Goal: Information Seeking & Learning: Find specific fact

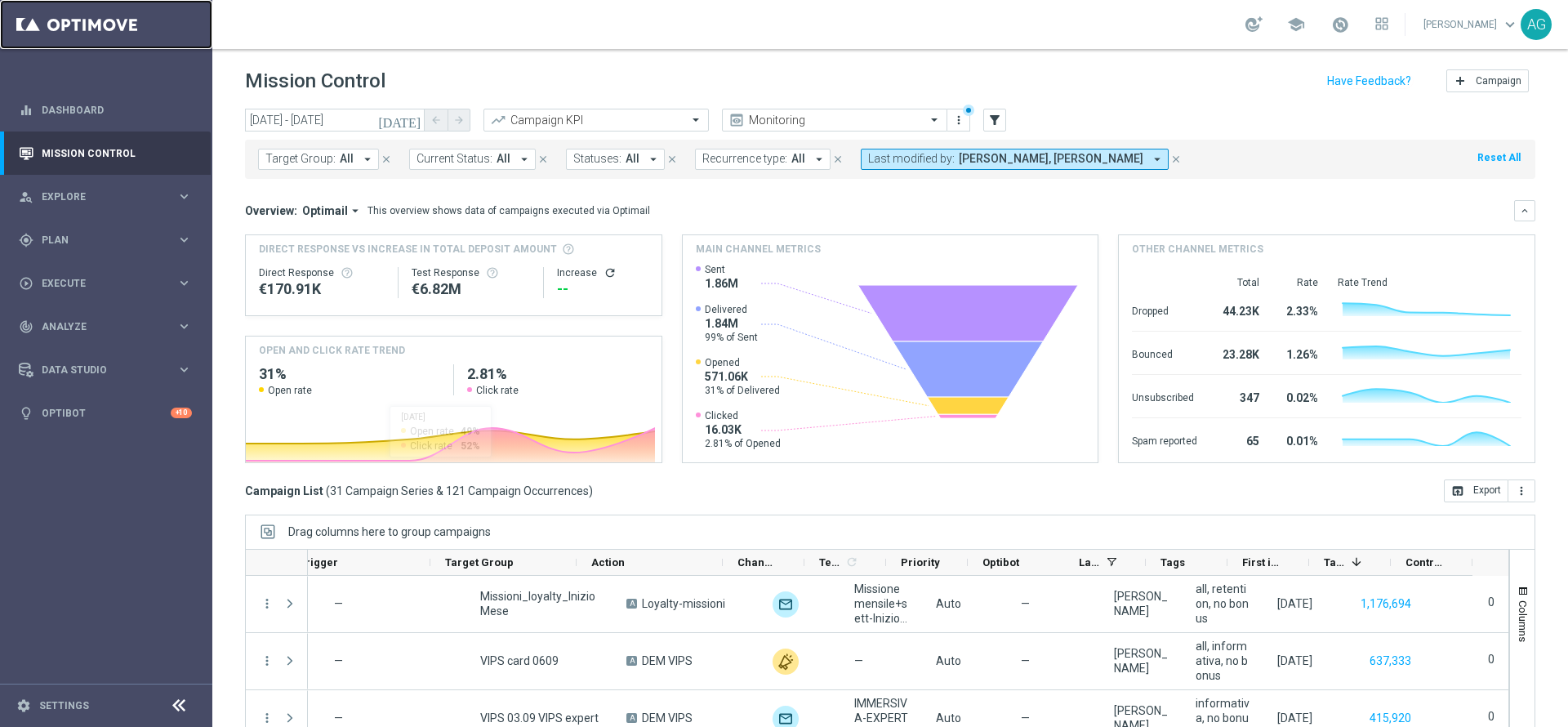
click at [114, 31] on link at bounding box center [106, 24] width 212 height 49
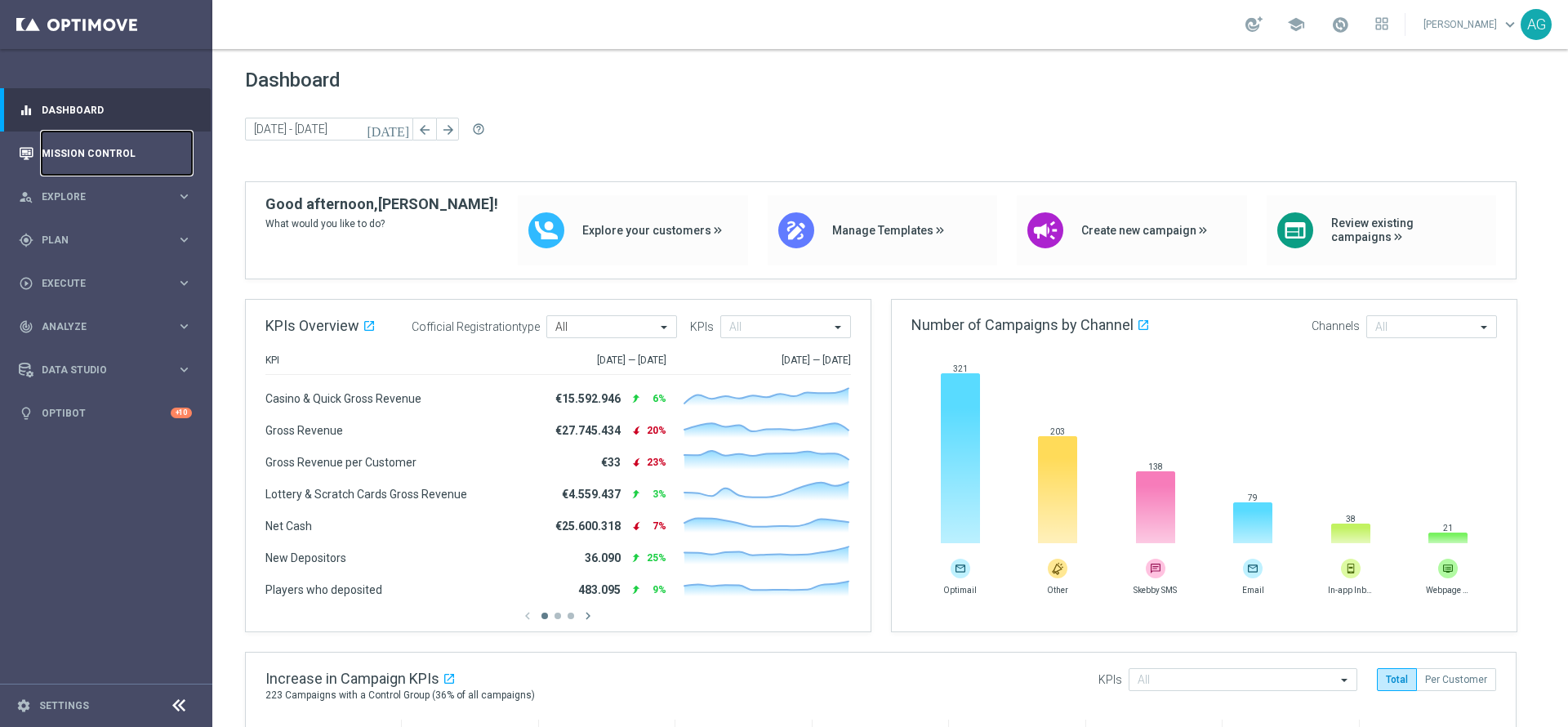
click at [95, 145] on link "Mission Control" at bounding box center [116, 153] width 150 height 43
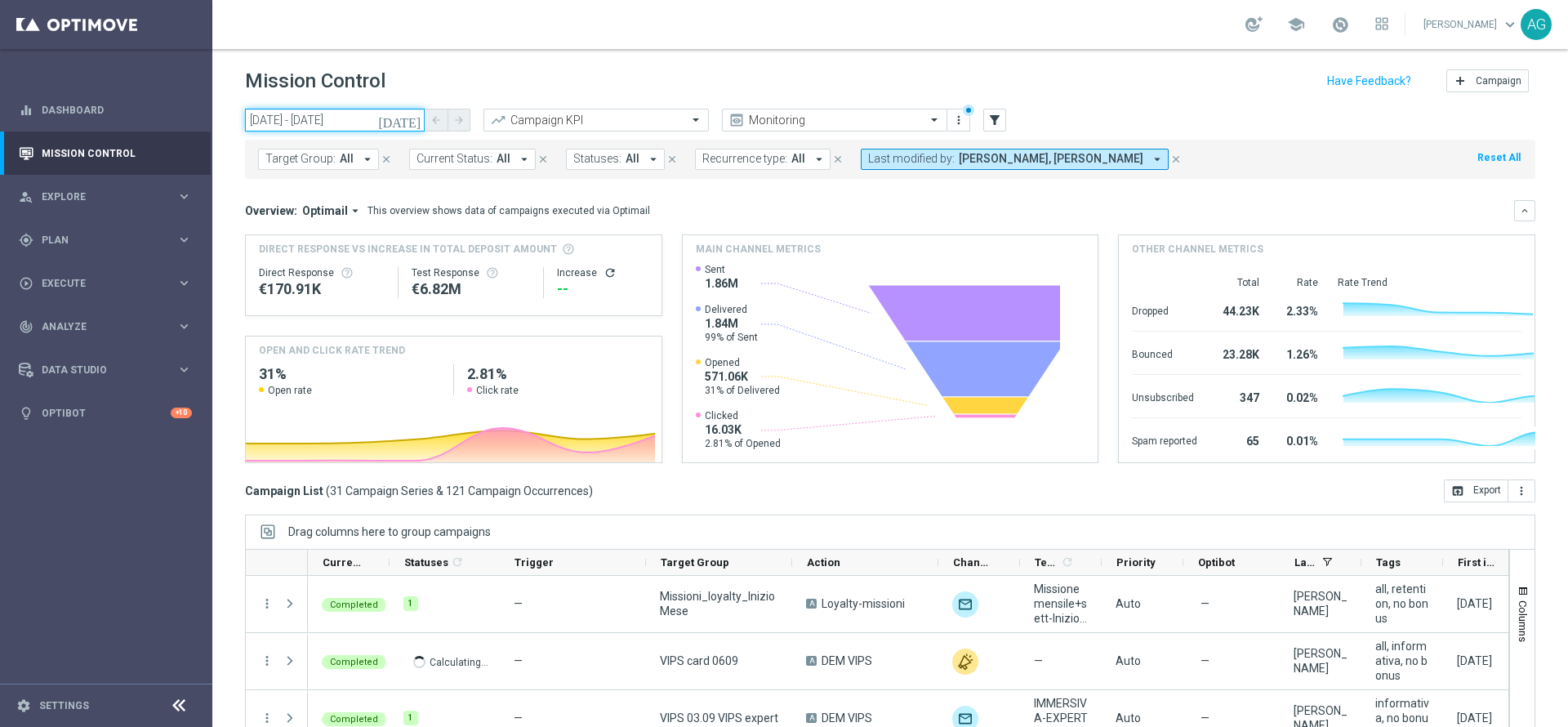
click at [287, 114] on input "01 Sep 2025 - 06 Sep 2025" at bounding box center [335, 120] width 180 height 22
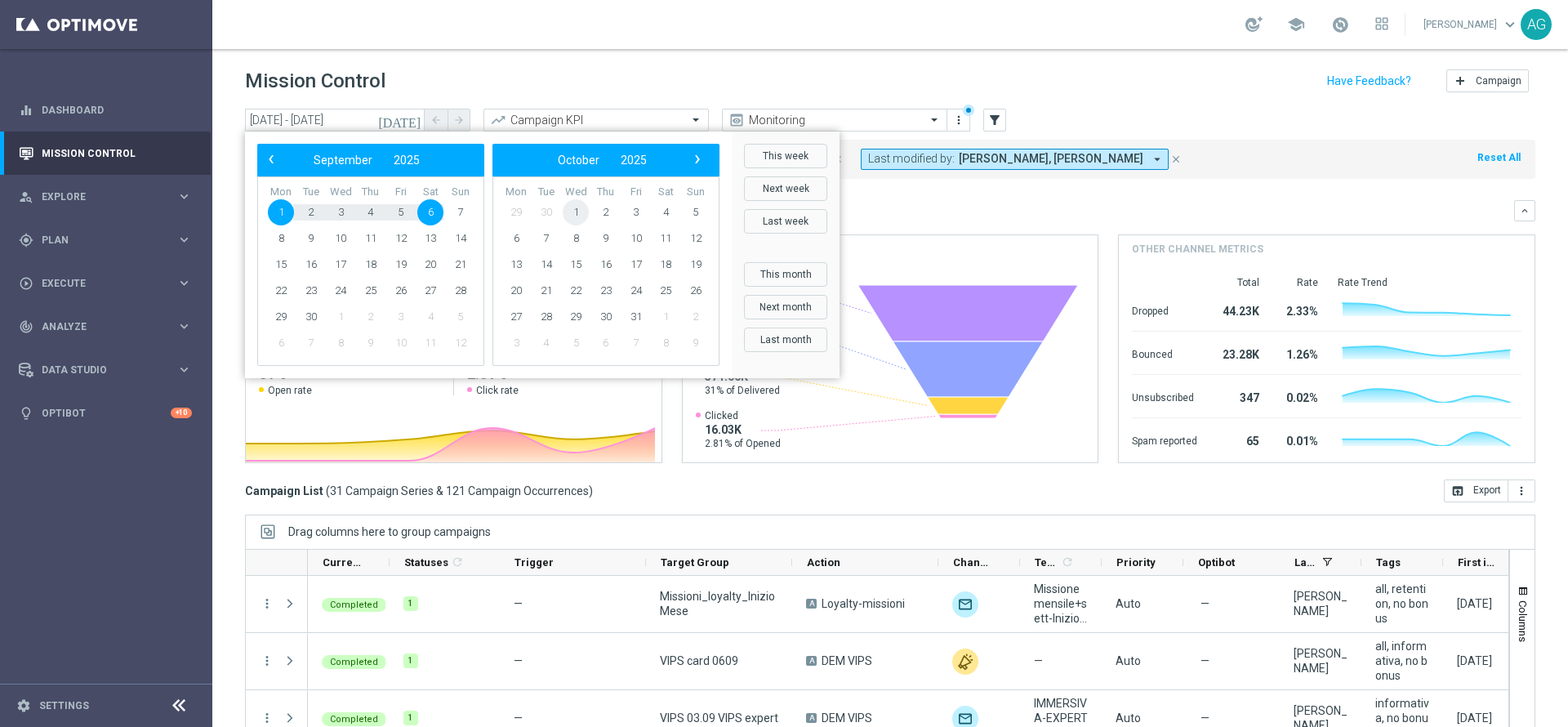
click at [572, 210] on span "1" at bounding box center [575, 212] width 26 height 26
click at [572, 210] on span "29" at bounding box center [575, 212] width 26 height 26
click at [717, 54] on header "Mission Control add Campaign" at bounding box center [889, 79] width 1355 height 59
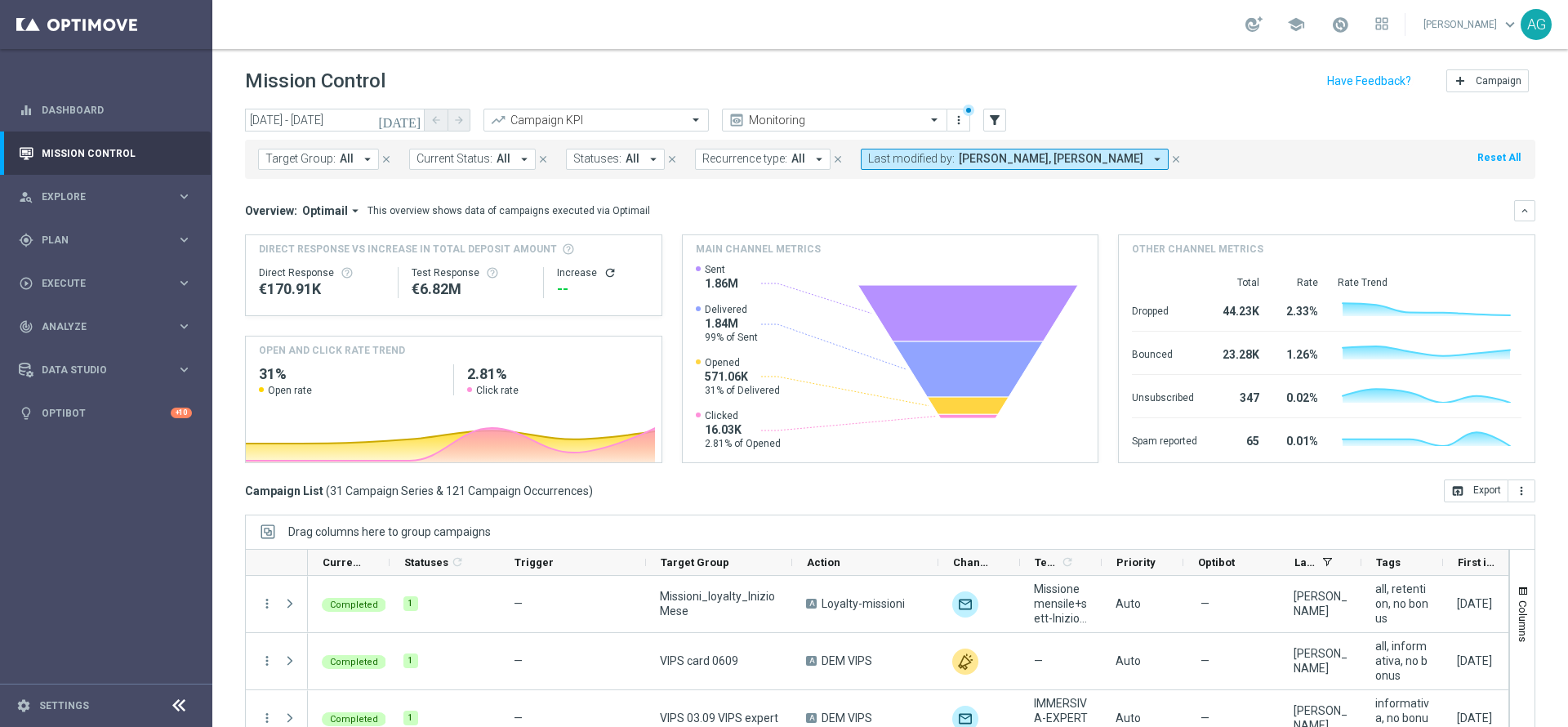
click at [301, 164] on span "Target Group:" at bounding box center [300, 158] width 70 height 13
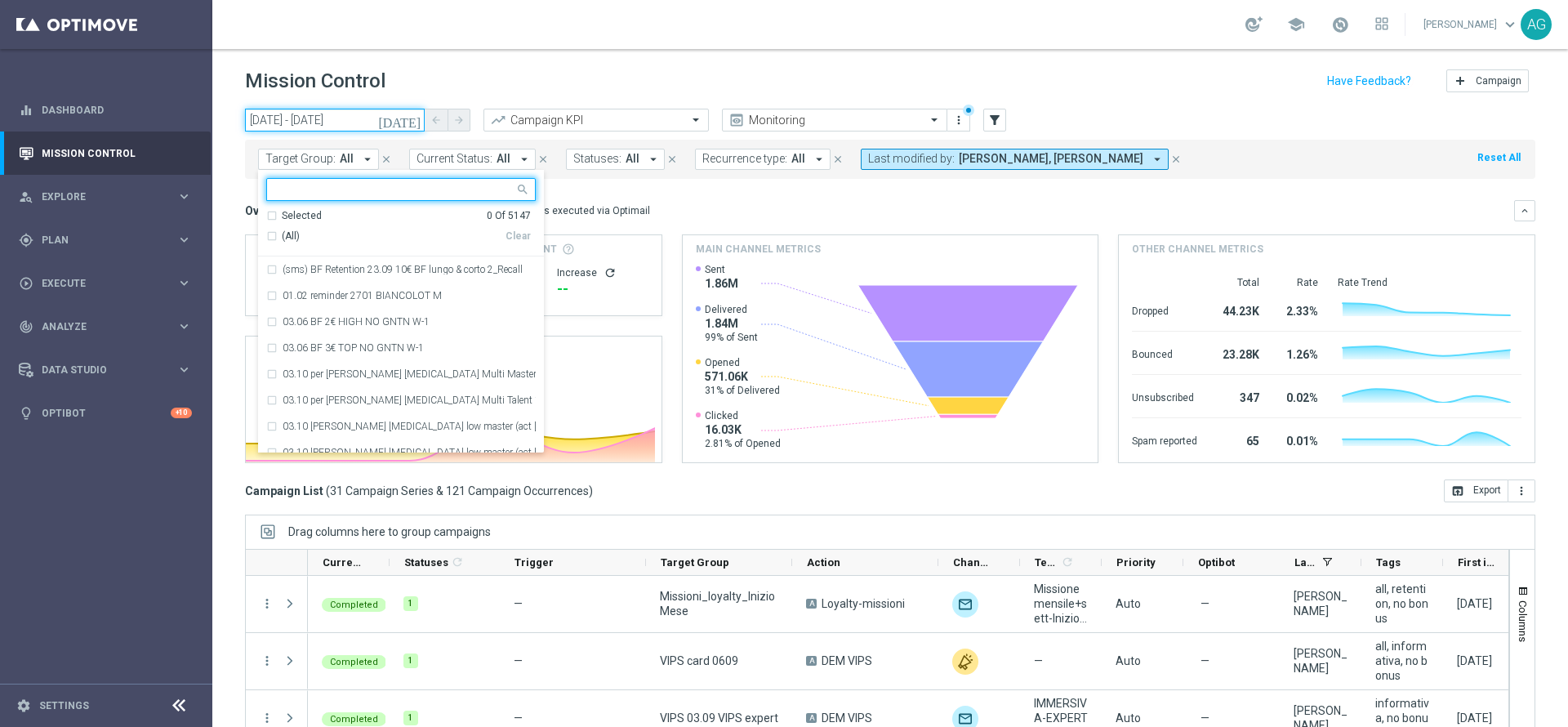
click at [294, 119] on input "01 Sep 2025 - 06 Sep 2025" at bounding box center [335, 120] width 180 height 22
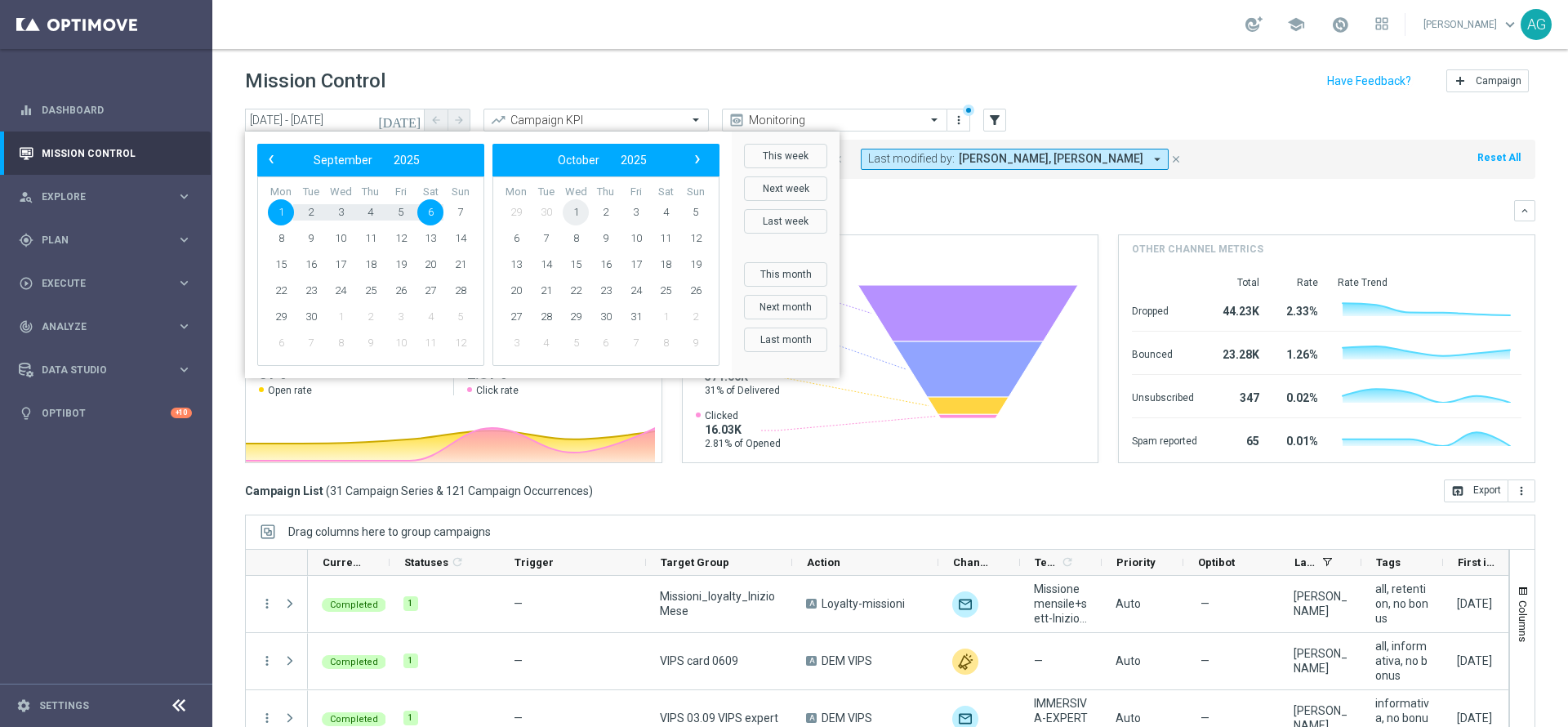
click at [569, 210] on span "1" at bounding box center [575, 212] width 26 height 26
click at [346, 208] on span "1" at bounding box center [340, 212] width 26 height 26
type input "01 Oct 2025 - 01 Oct 2025"
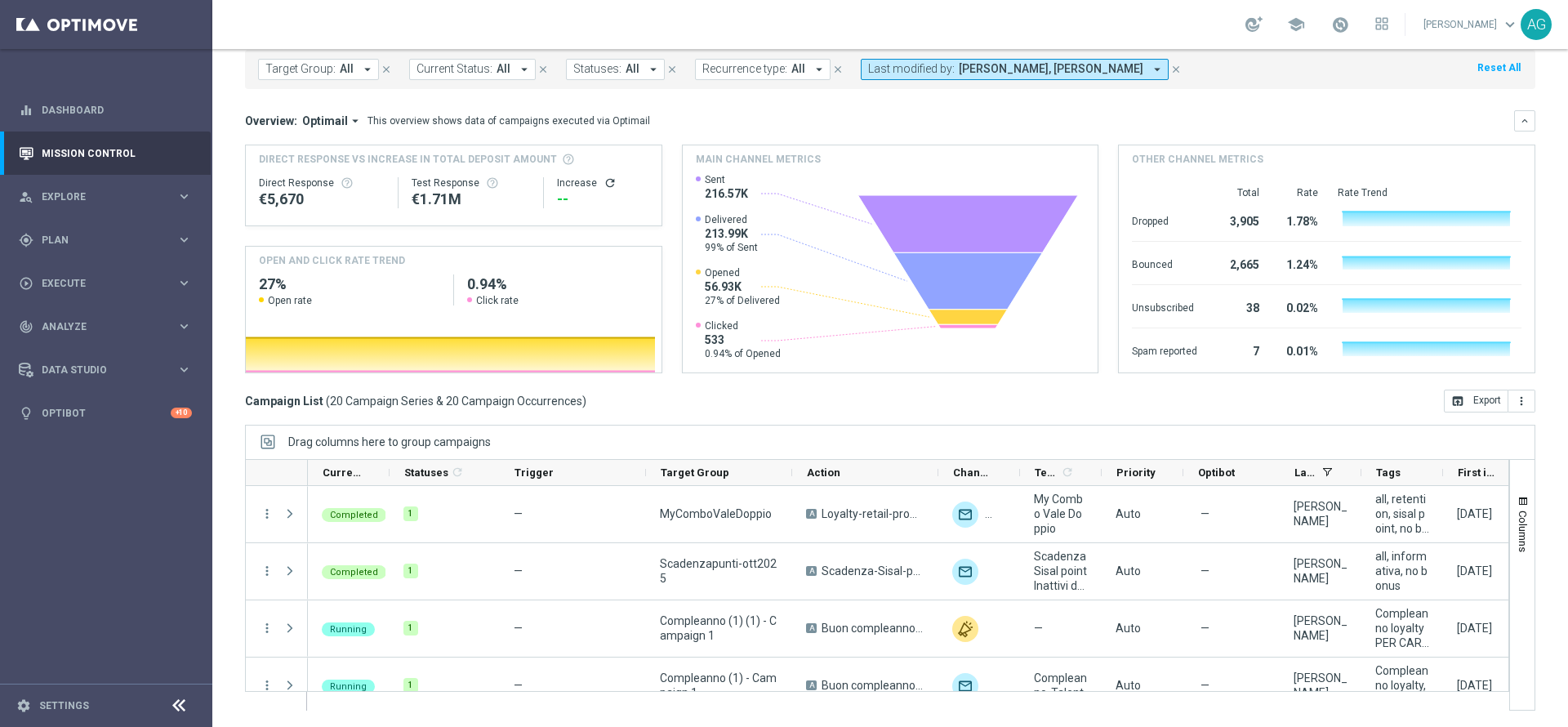
scroll to position [0, 216]
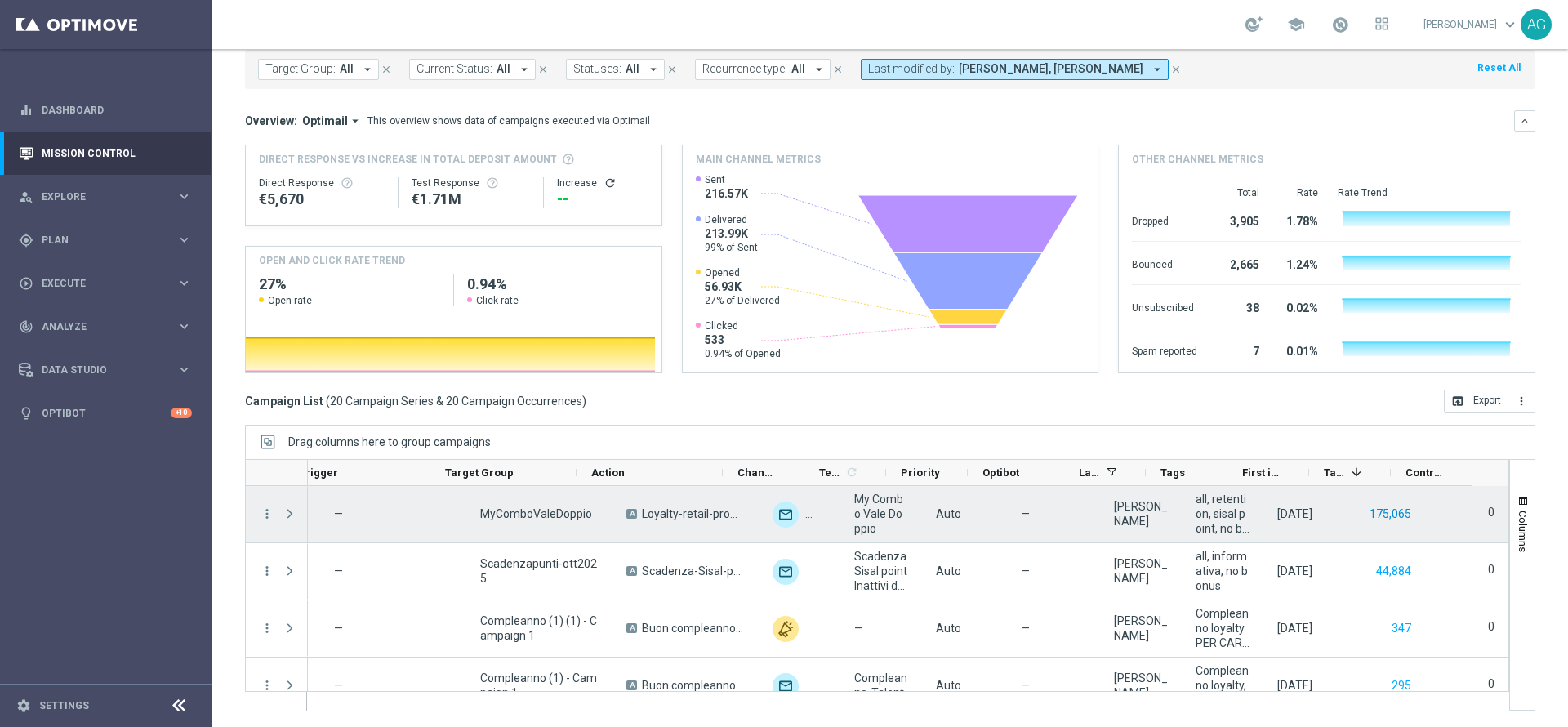
click at [1369, 509] on button "175,065" at bounding box center [1390, 514] width 45 height 21
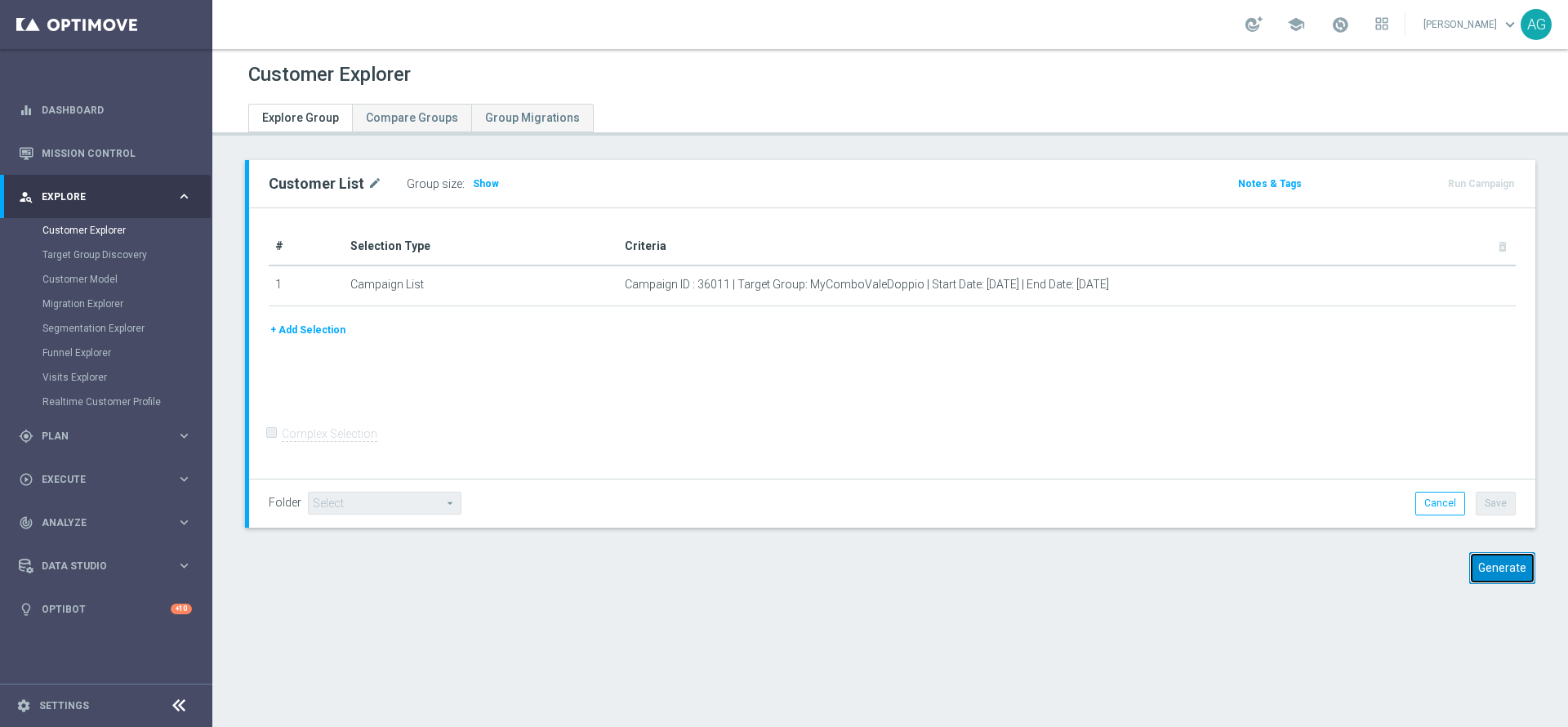
click at [1469, 572] on button "Generate" at bounding box center [1502, 568] width 66 height 31
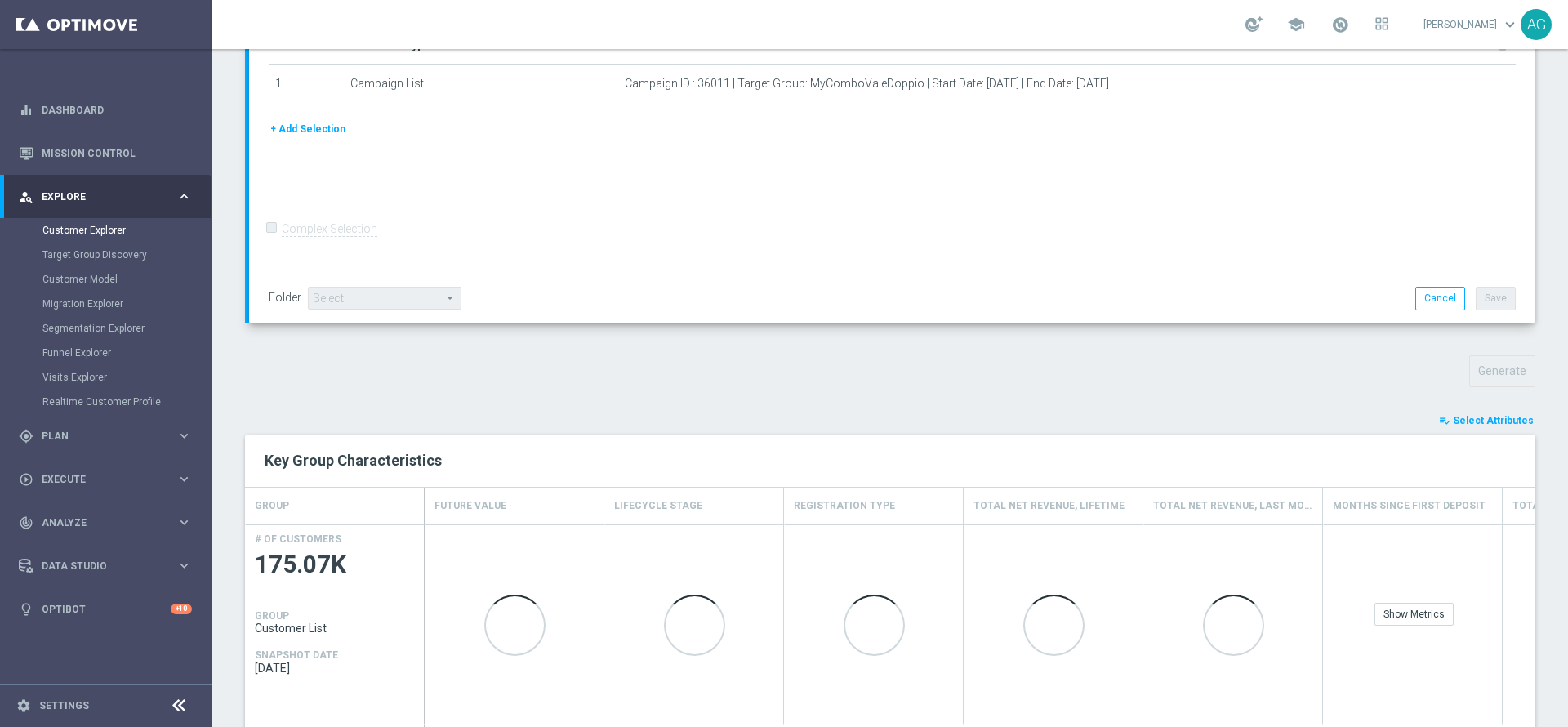
scroll to position [460, 0]
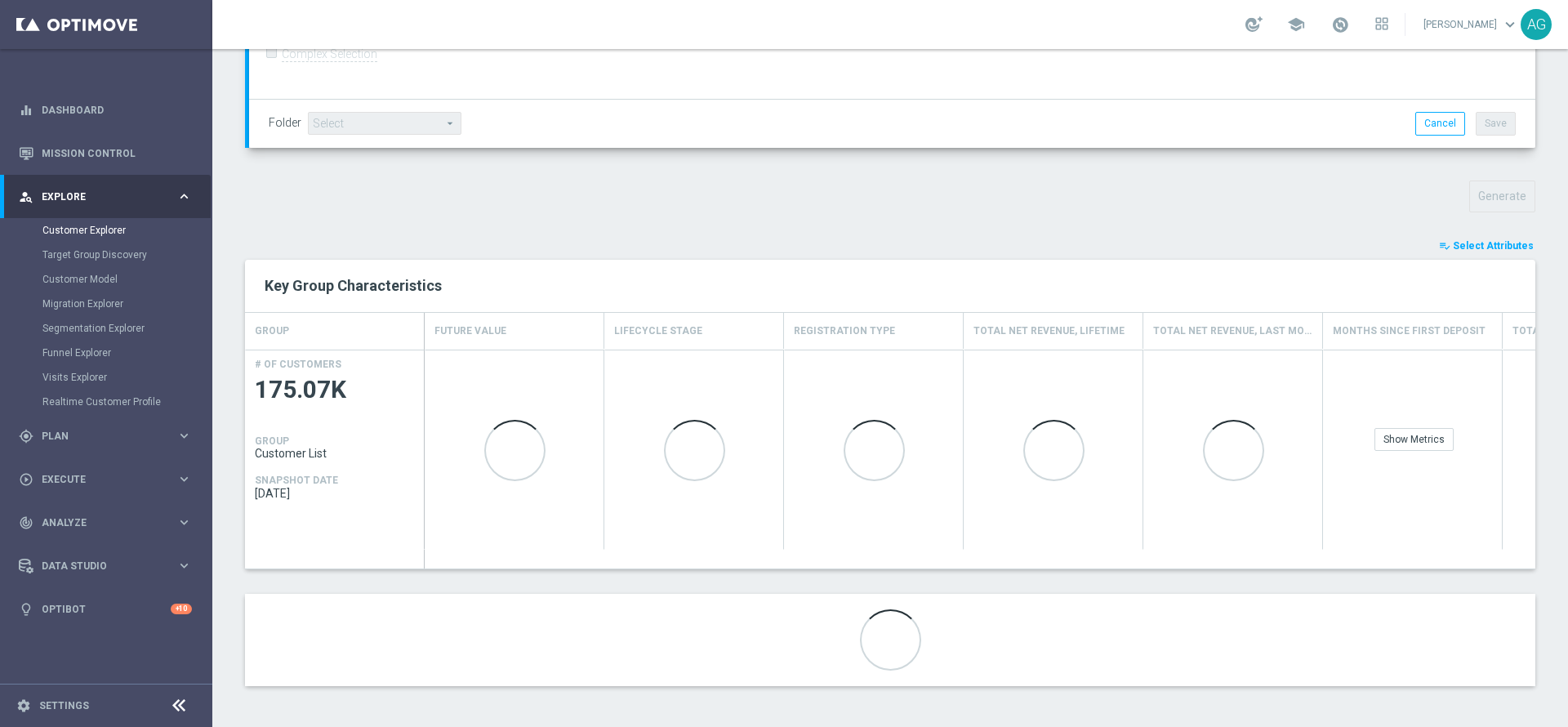
click at [1452, 248] on span "Select Attributes" at bounding box center [1493, 245] width 81 height 12
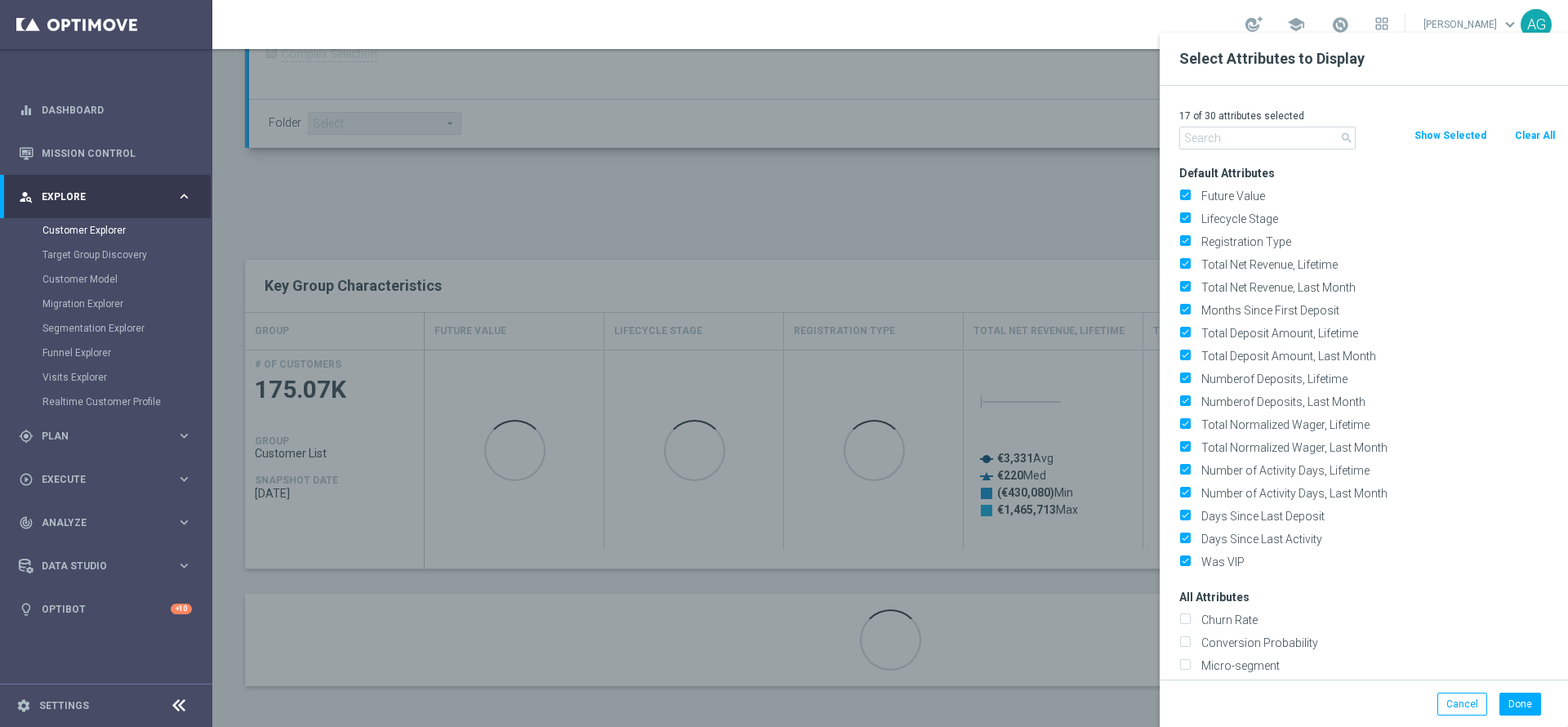
click at [1495, 129] on div "Show Selected" at bounding box center [1450, 136] width 101 height 18
click at [1520, 129] on button "Clear All" at bounding box center [1535, 136] width 43 height 18
checkbox input "false"
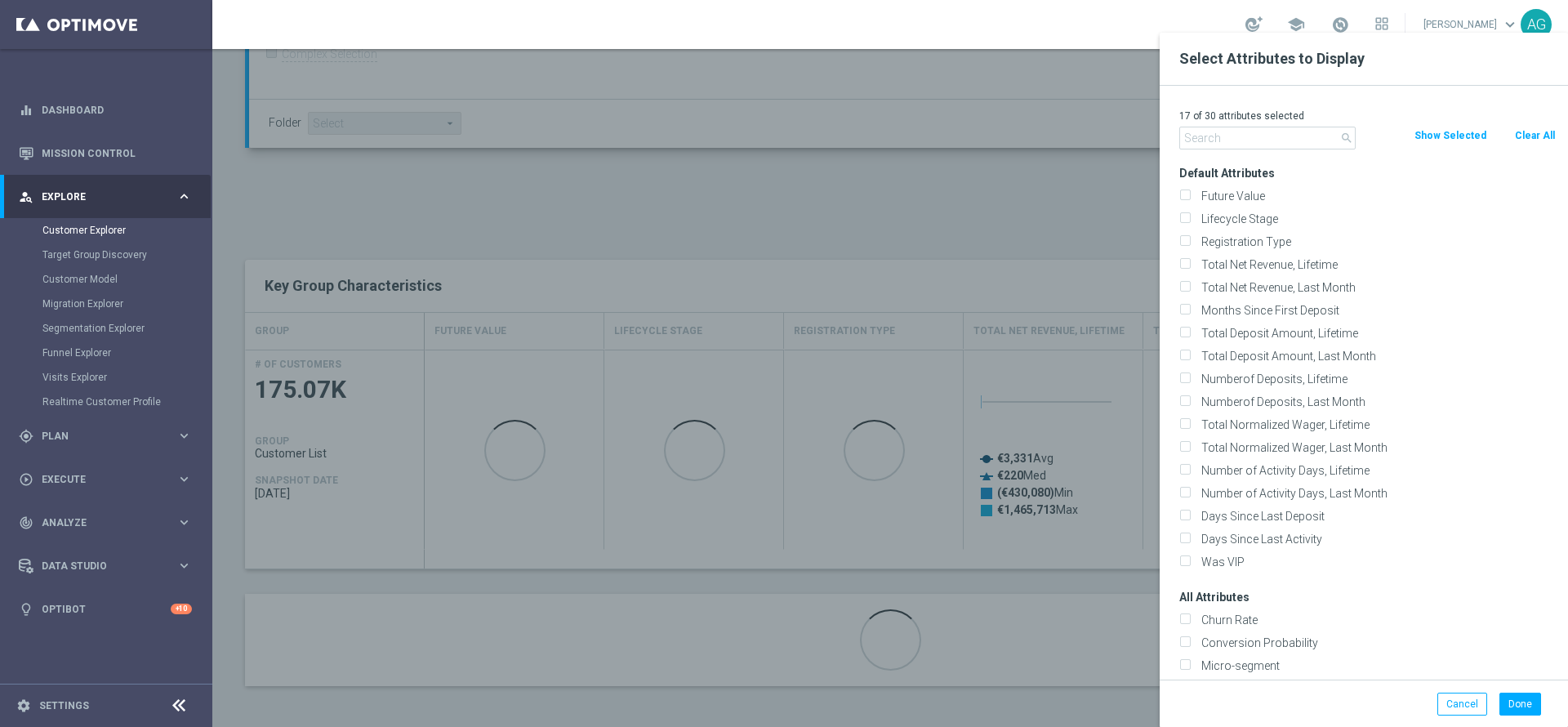
checkbox input "false"
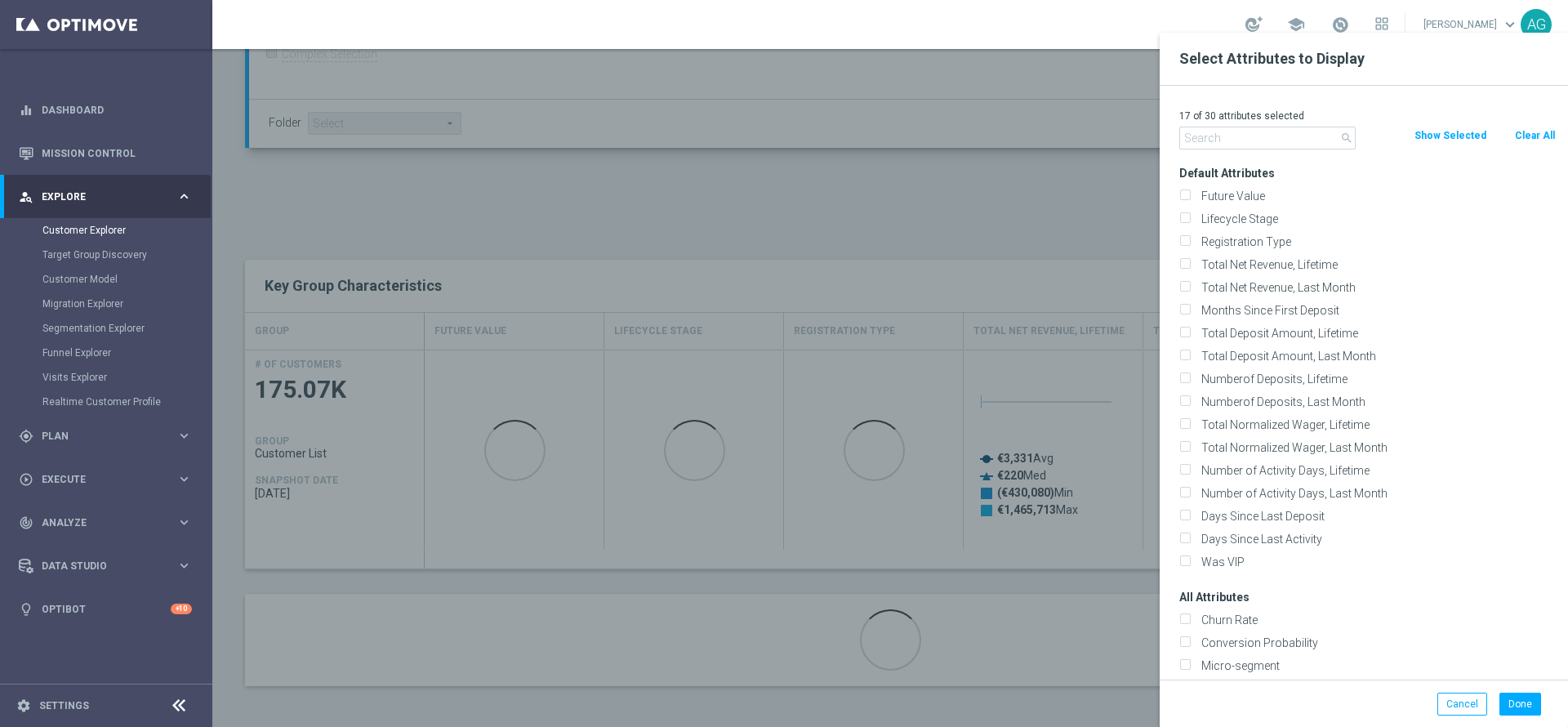
checkbox input "false"
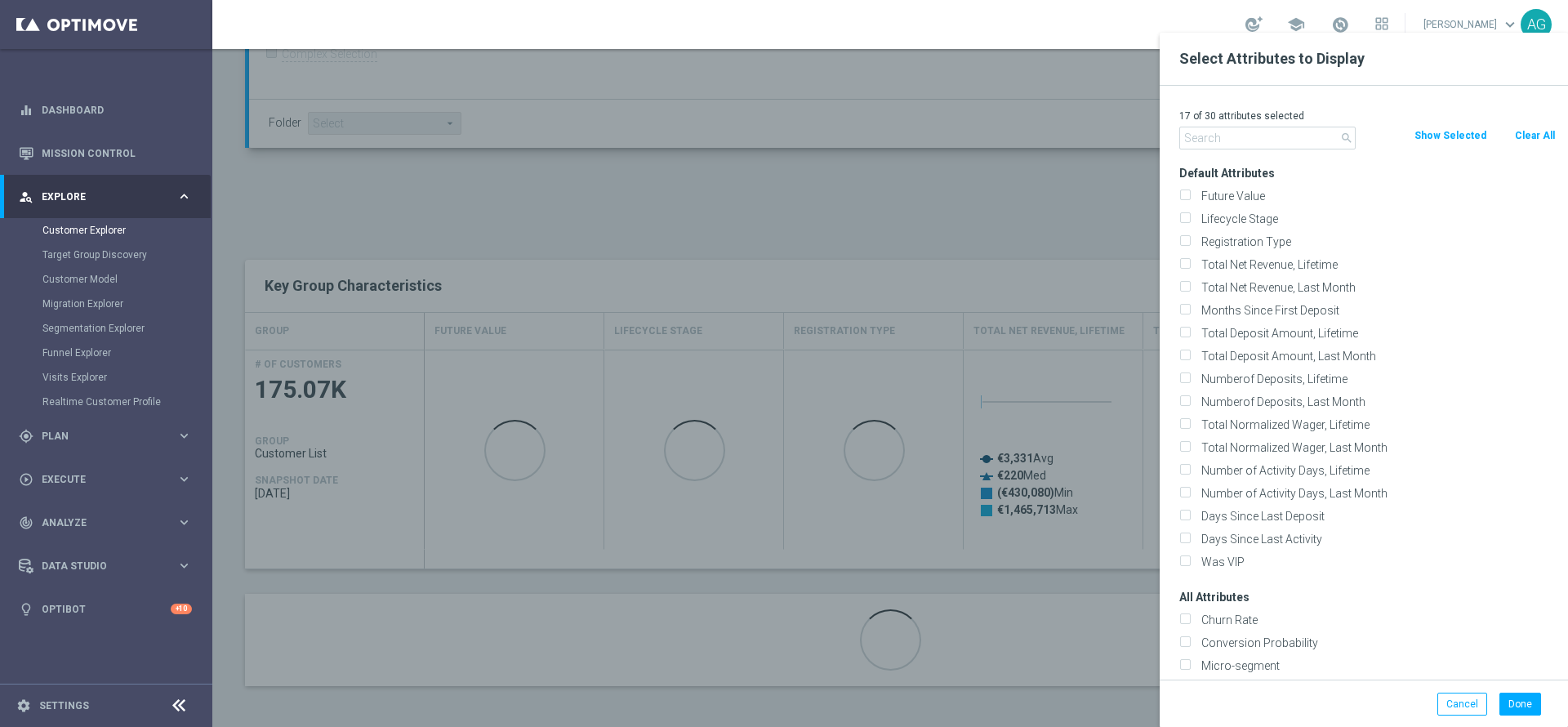
checkbox input "false"
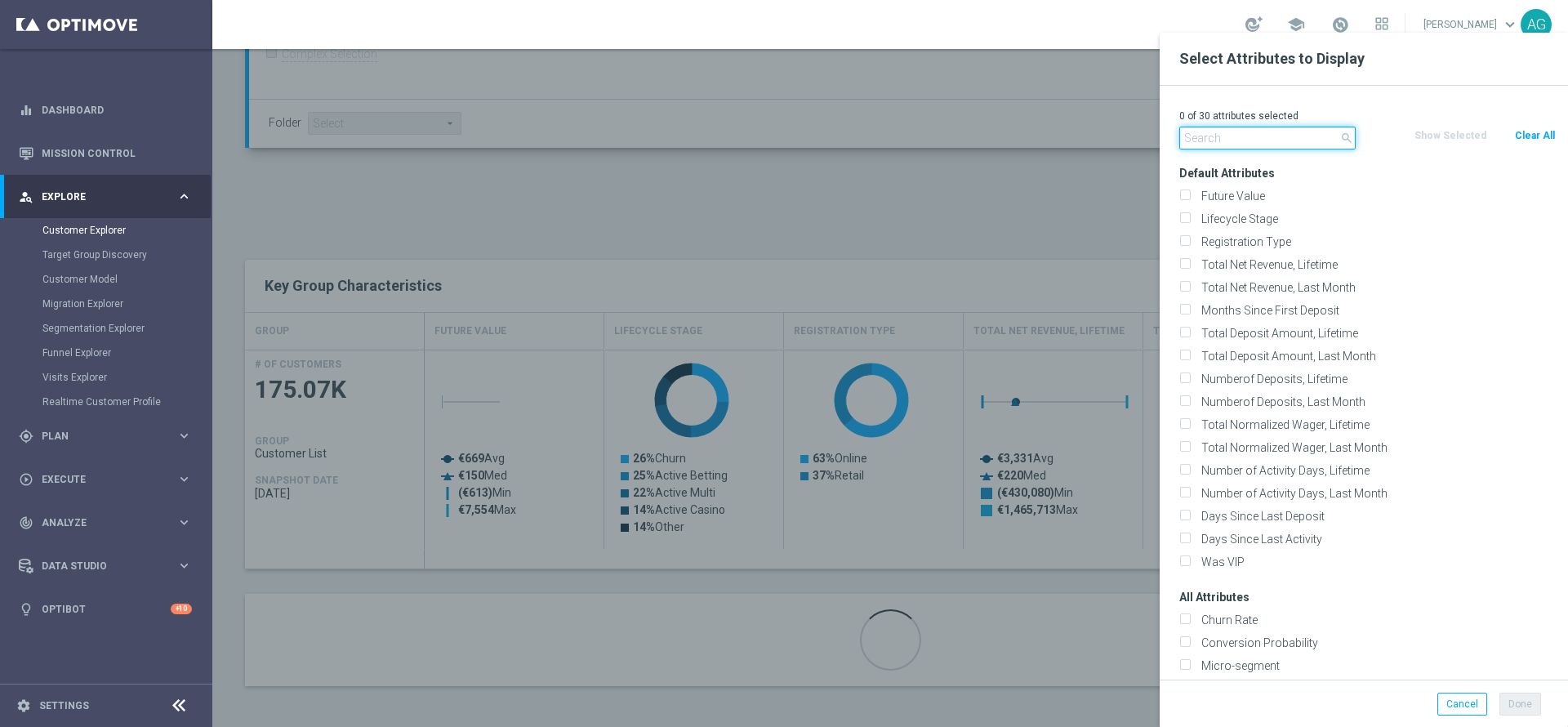
click at [1225, 145] on input "text" at bounding box center [1267, 137] width 176 height 22
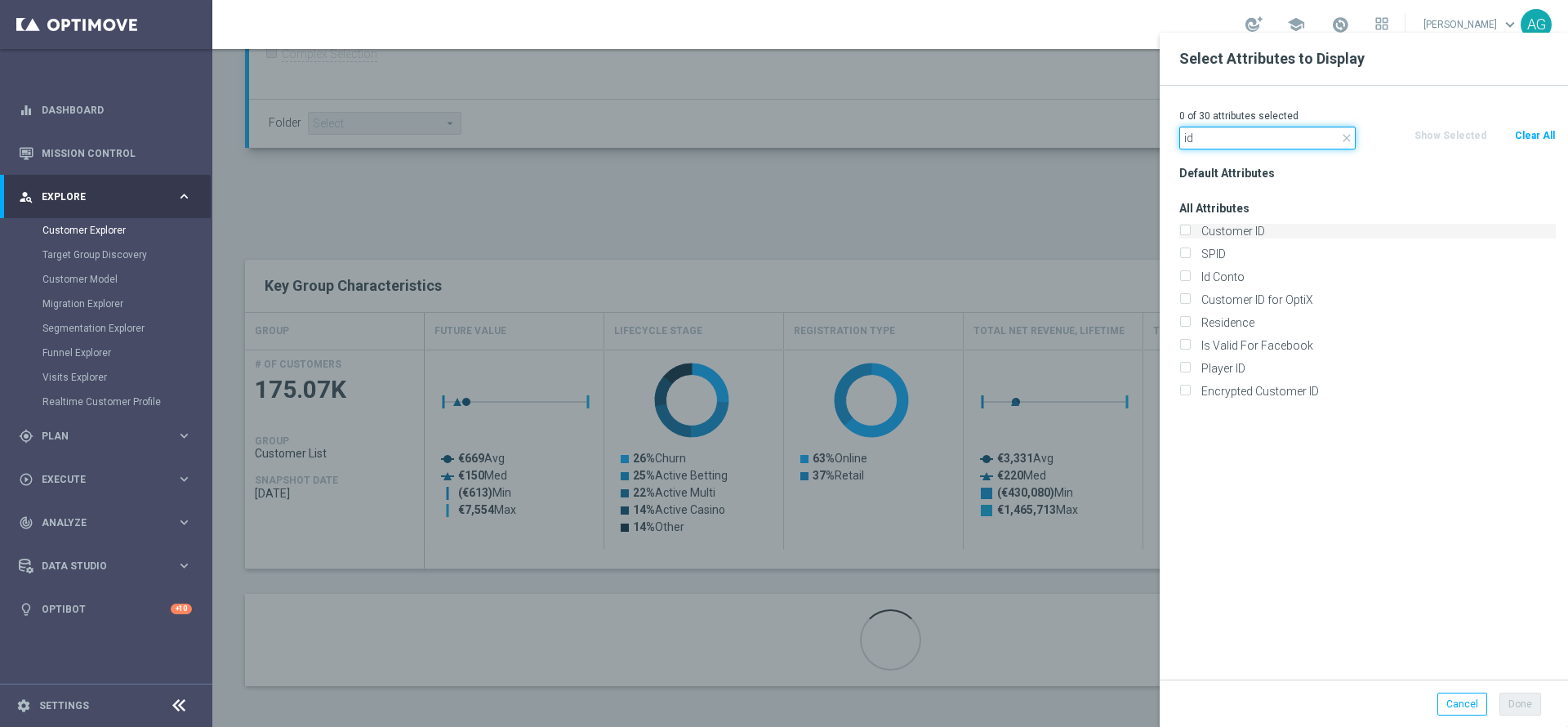
type input "id"
click at [1191, 225] on div "Customer ID" at bounding box center [1367, 231] width 376 height 14
click at [1195, 226] on label "Customer ID" at bounding box center [1375, 231] width 360 height 14
click at [1180, 228] on input "Customer ID" at bounding box center [1185, 234] width 11 height 11
checkbox input "true"
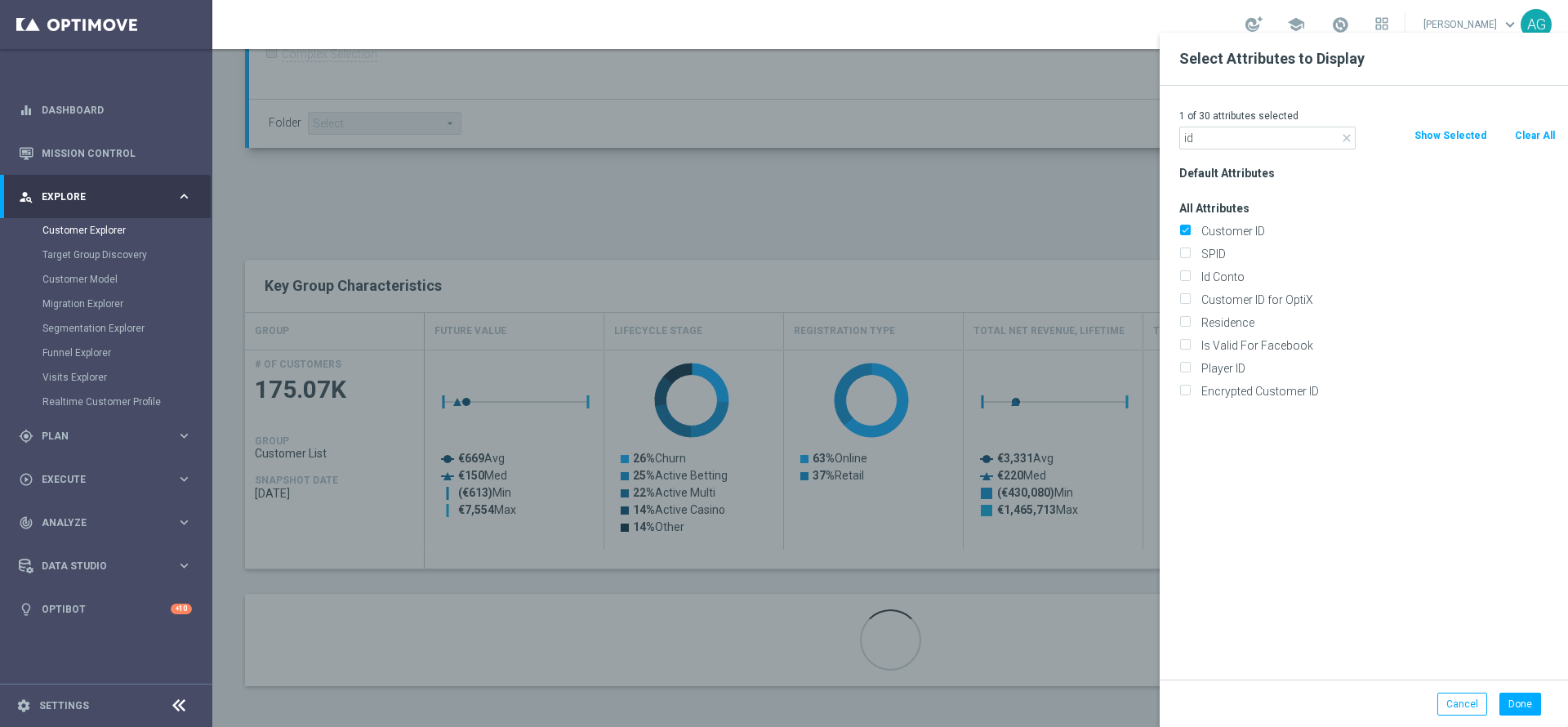
click at [1052, 209] on div at bounding box center [996, 395] width 1568 height 727
click at [1515, 697] on button "Done" at bounding box center [1520, 704] width 41 height 22
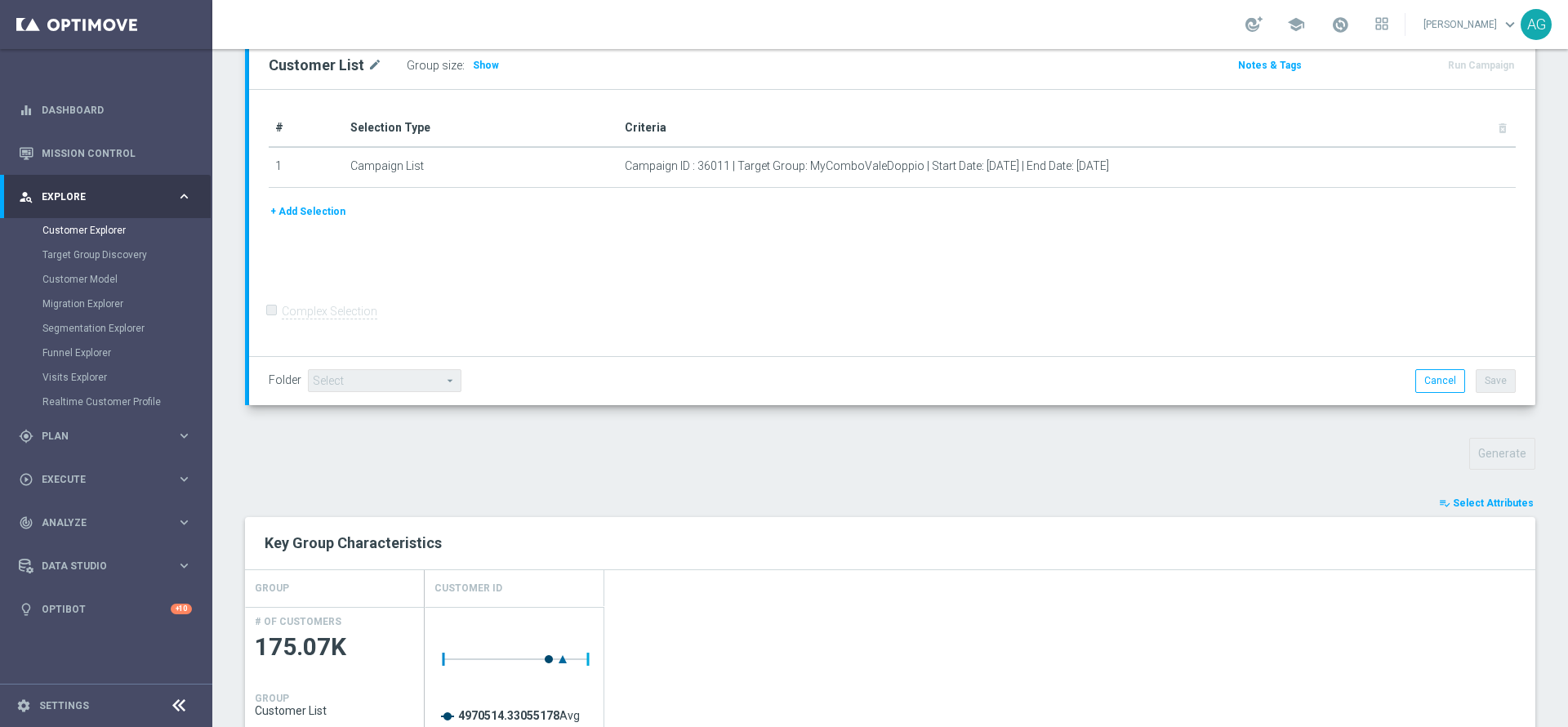
scroll to position [0, 0]
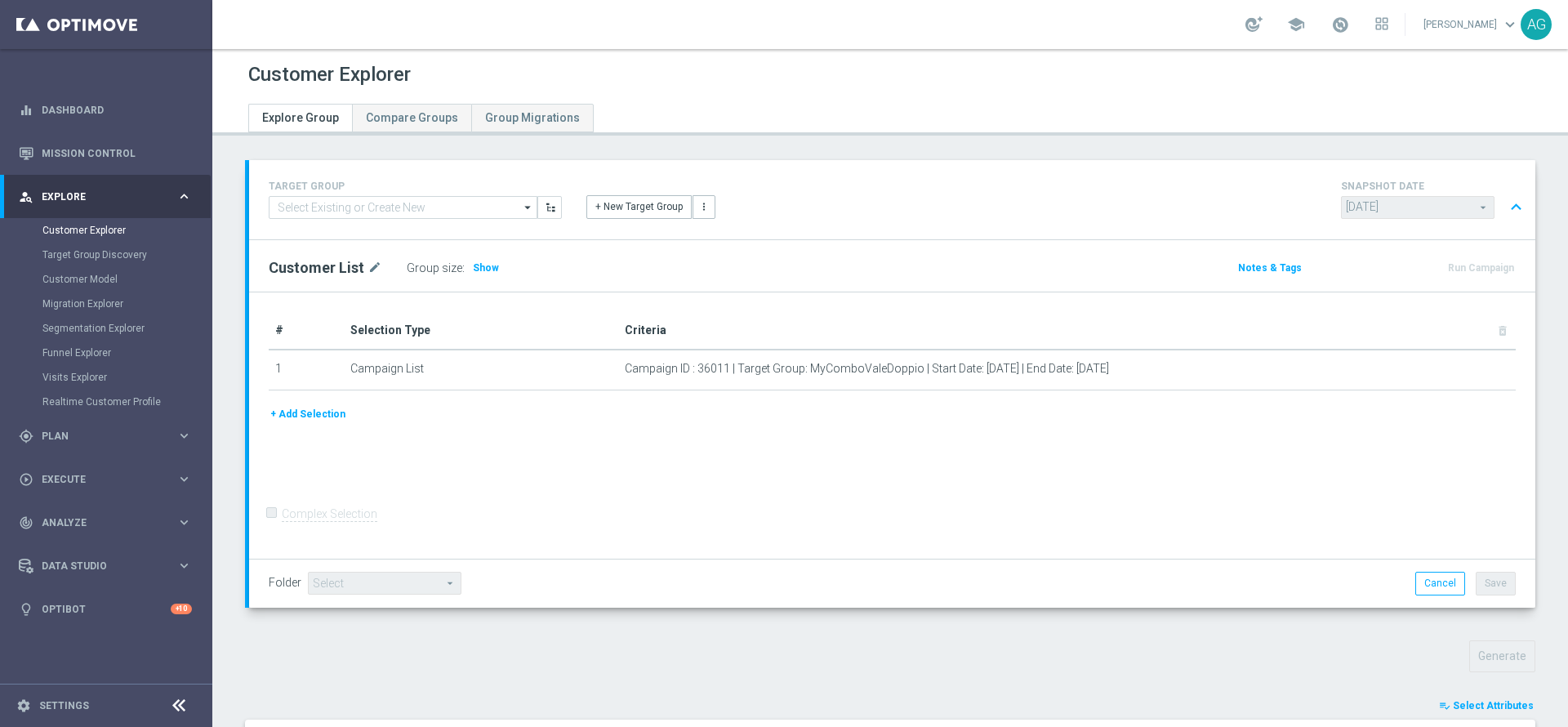
drag, startPoint x: 602, startPoint y: 527, endPoint x: 584, endPoint y: 506, distance: 27.7
click at [601, 527] on form "Complex Selection Invalid Expression" at bounding box center [892, 530] width 1246 height 58
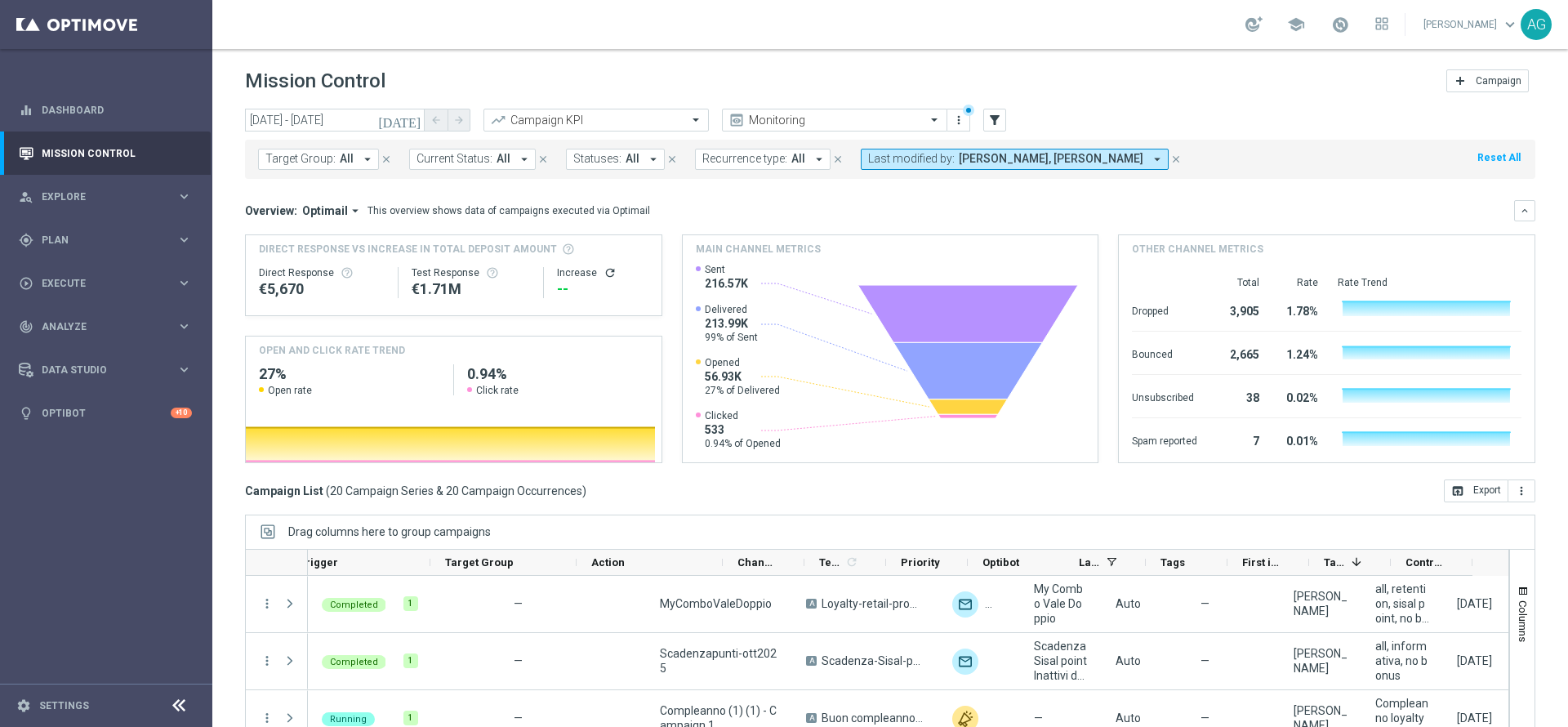
scroll to position [0, 216]
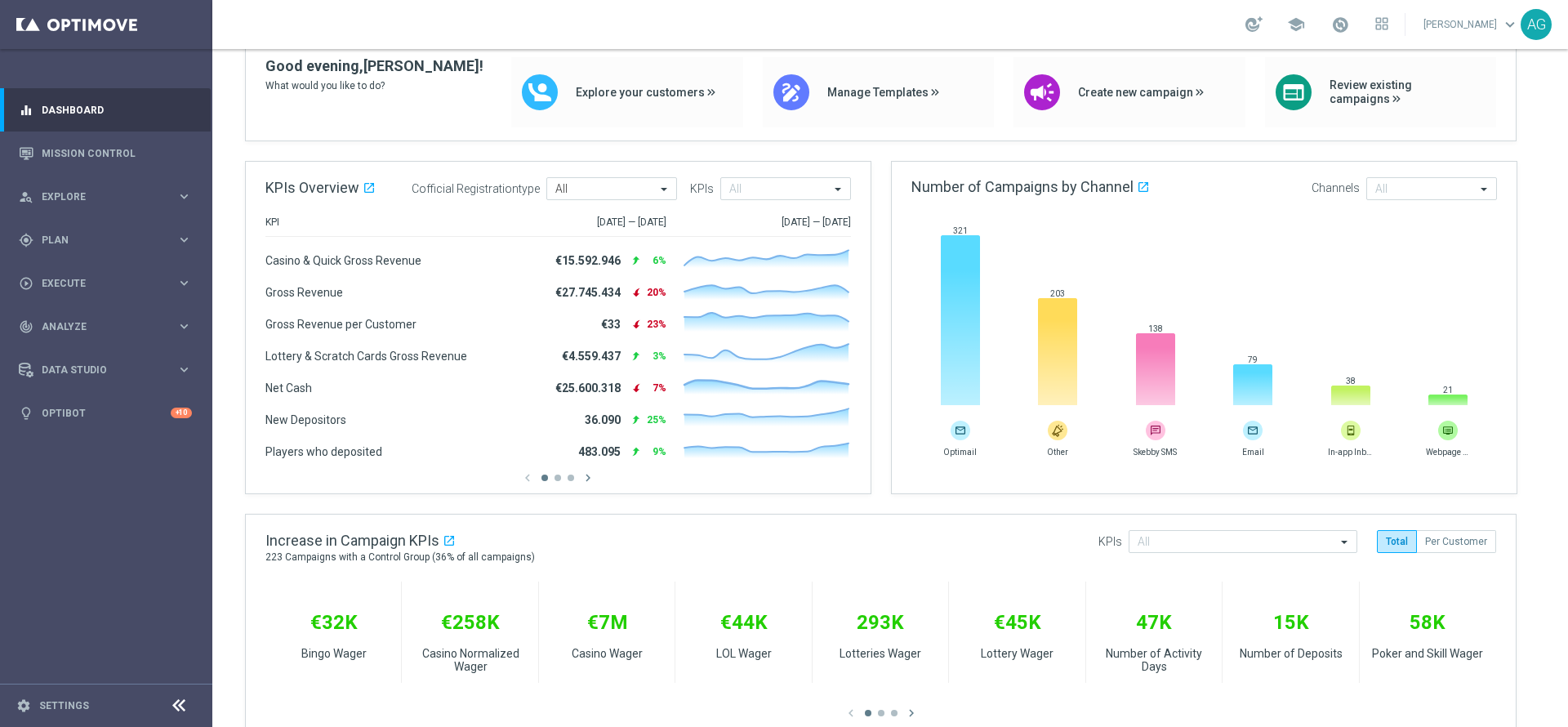
scroll to position [116, 0]
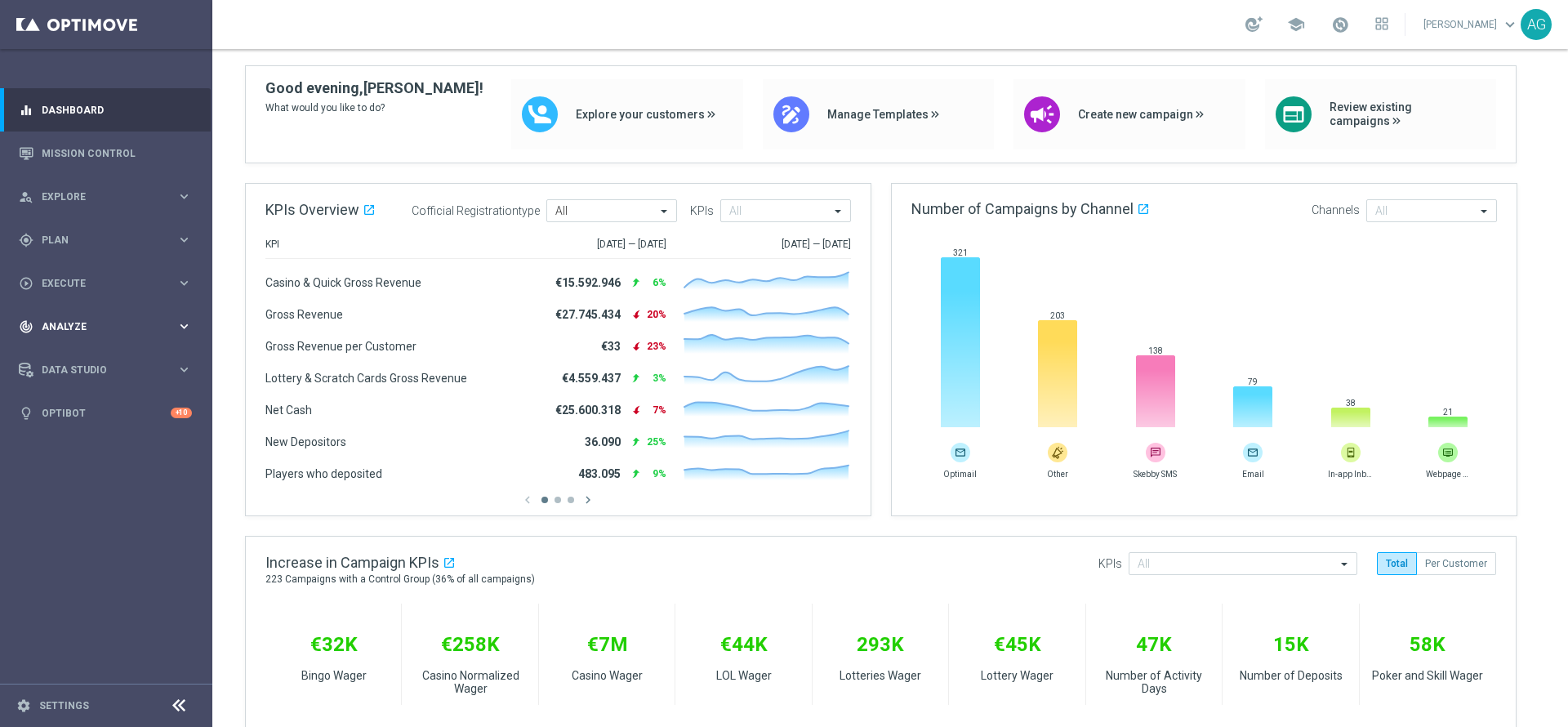
click at [81, 312] on div "track_changes Analyze keyboard_arrow_right" at bounding box center [105, 326] width 211 height 43
click at [76, 355] on link "Customer 360" at bounding box center [106, 360] width 128 height 13
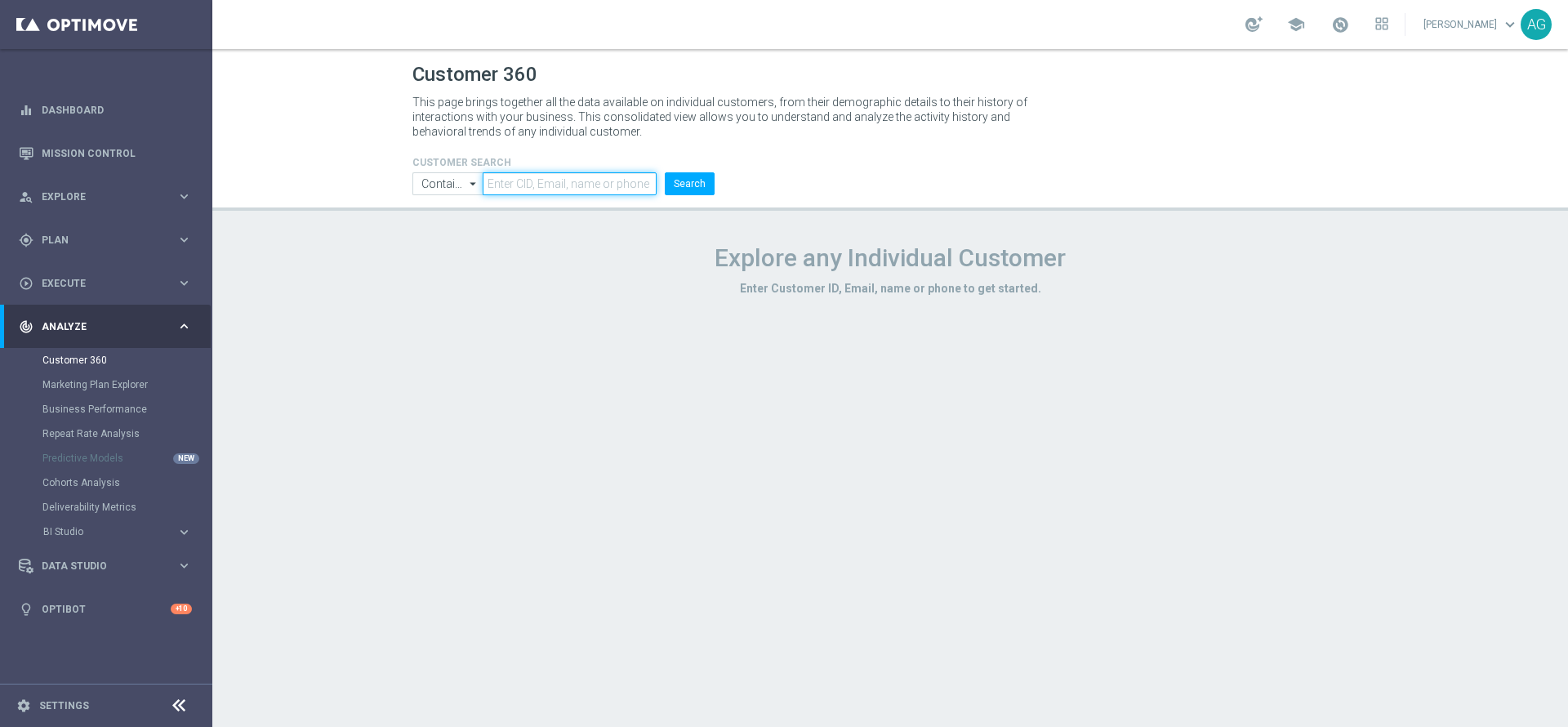
click at [514, 173] on input "text" at bounding box center [569, 183] width 174 height 22
click at [571, 184] on input "text" at bounding box center [569, 183] width 174 height 22
paste input "4360185"
type input "4360185"
click at [692, 189] on button "Search" at bounding box center [689, 183] width 49 height 22
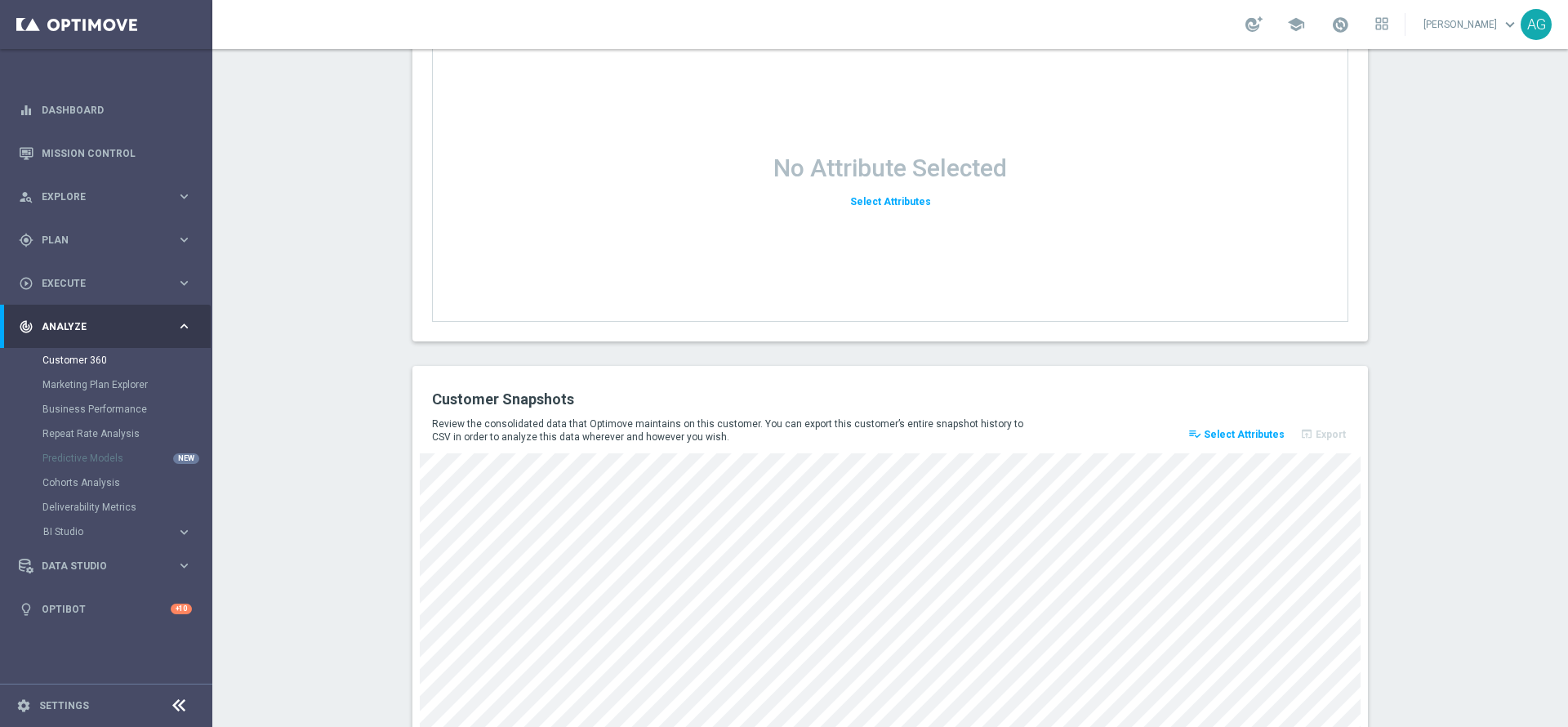
scroll to position [2113, 0]
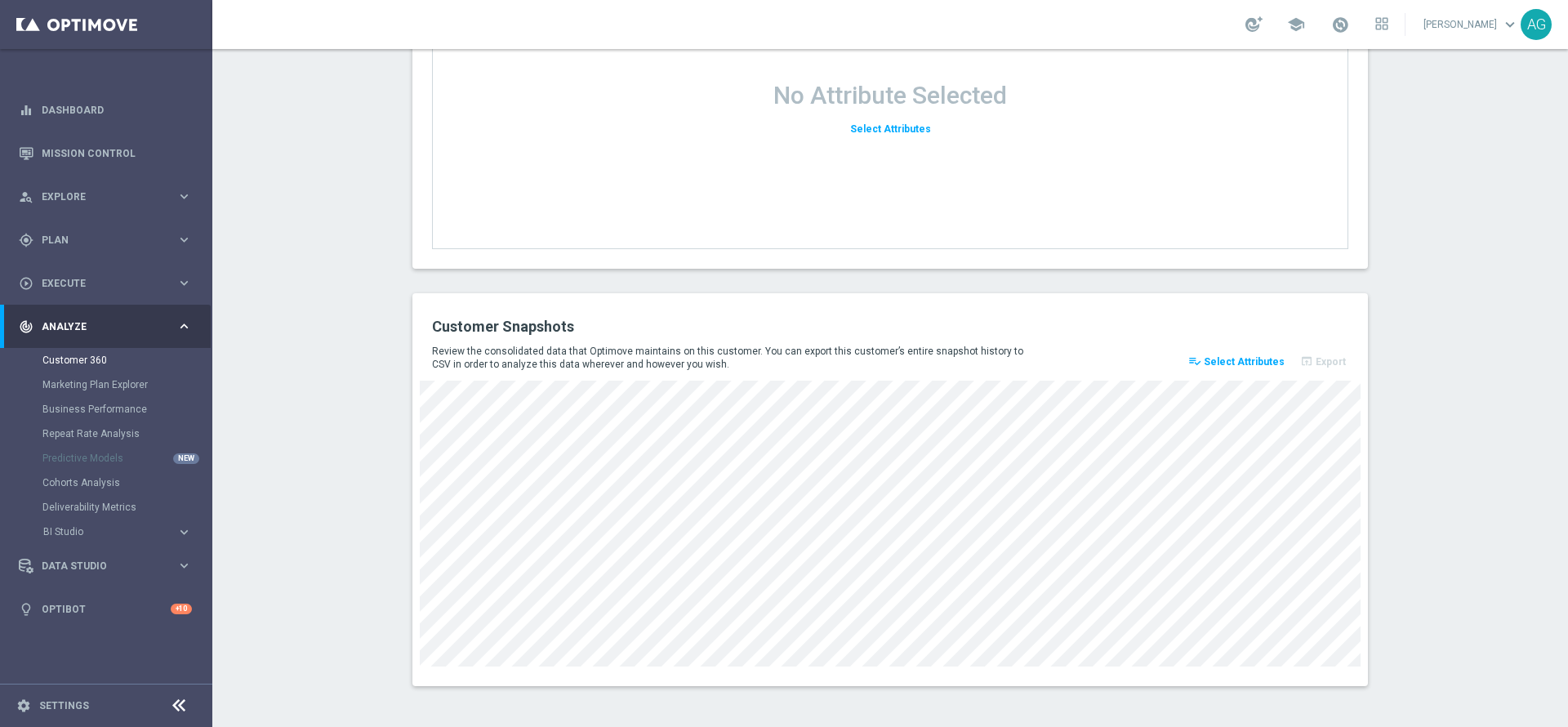
click at [1249, 369] on button "playlist_add_check Select Attributes" at bounding box center [1236, 361] width 101 height 22
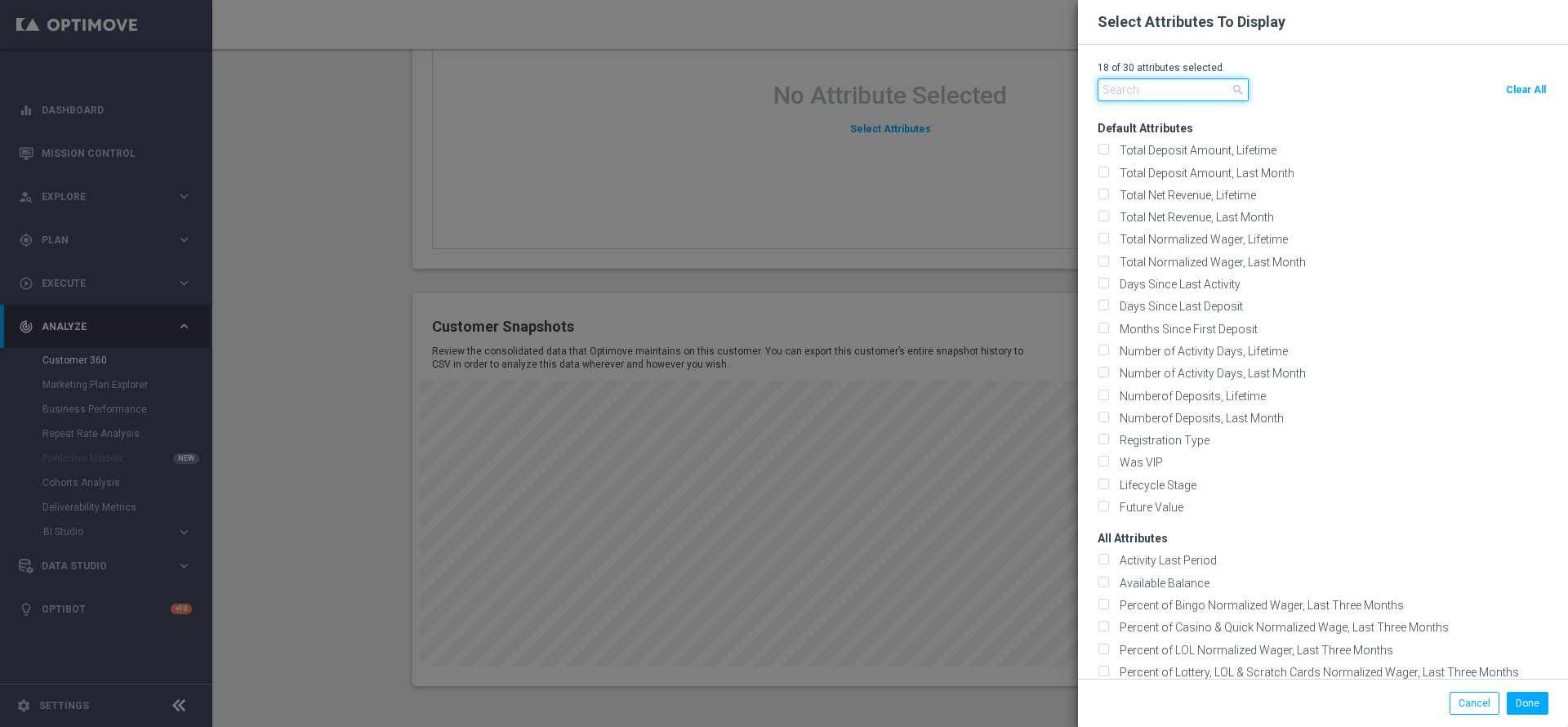
click at [1176, 94] on input "text" at bounding box center [1173, 89] width 151 height 22
click at [1467, 698] on button "Cancel" at bounding box center [1474, 703] width 49 height 22
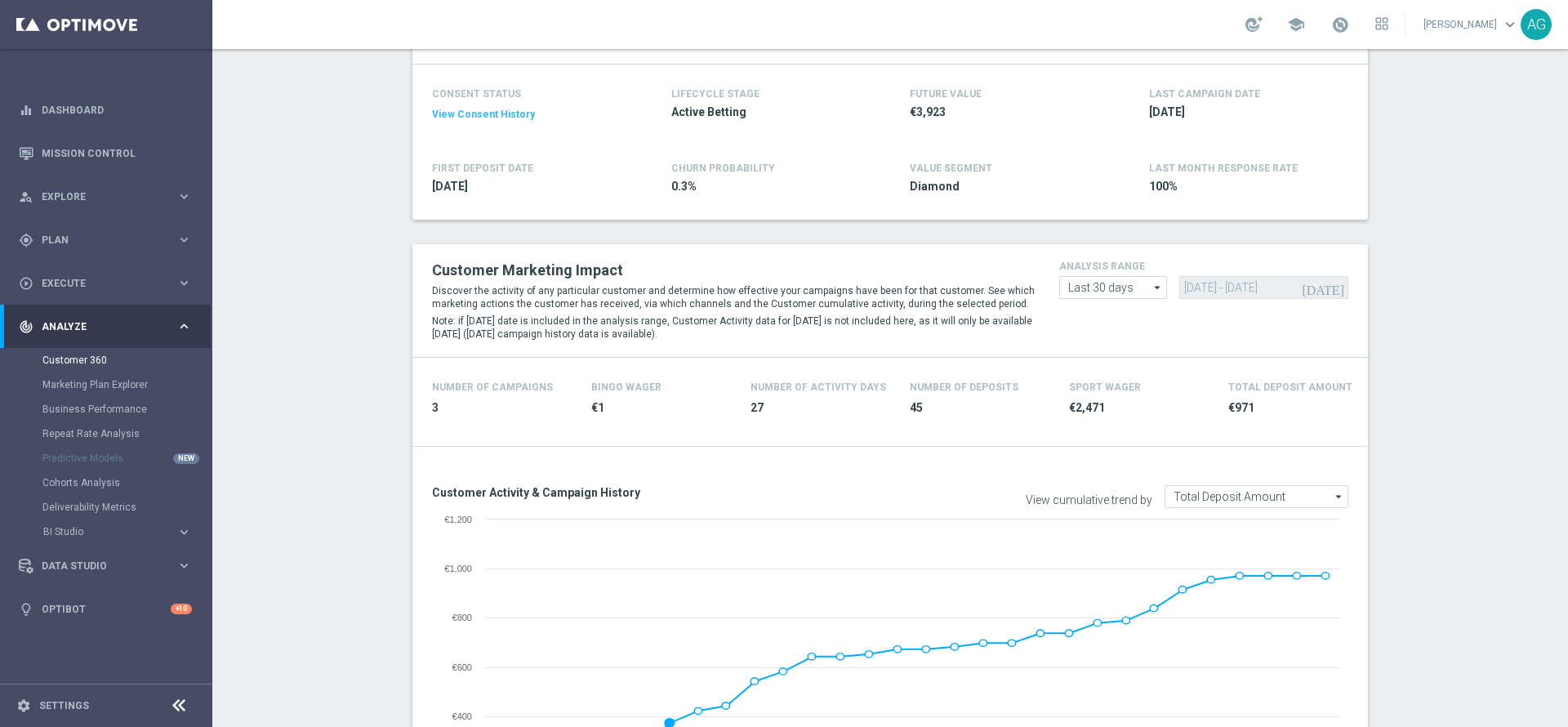
scroll to position [0, 0]
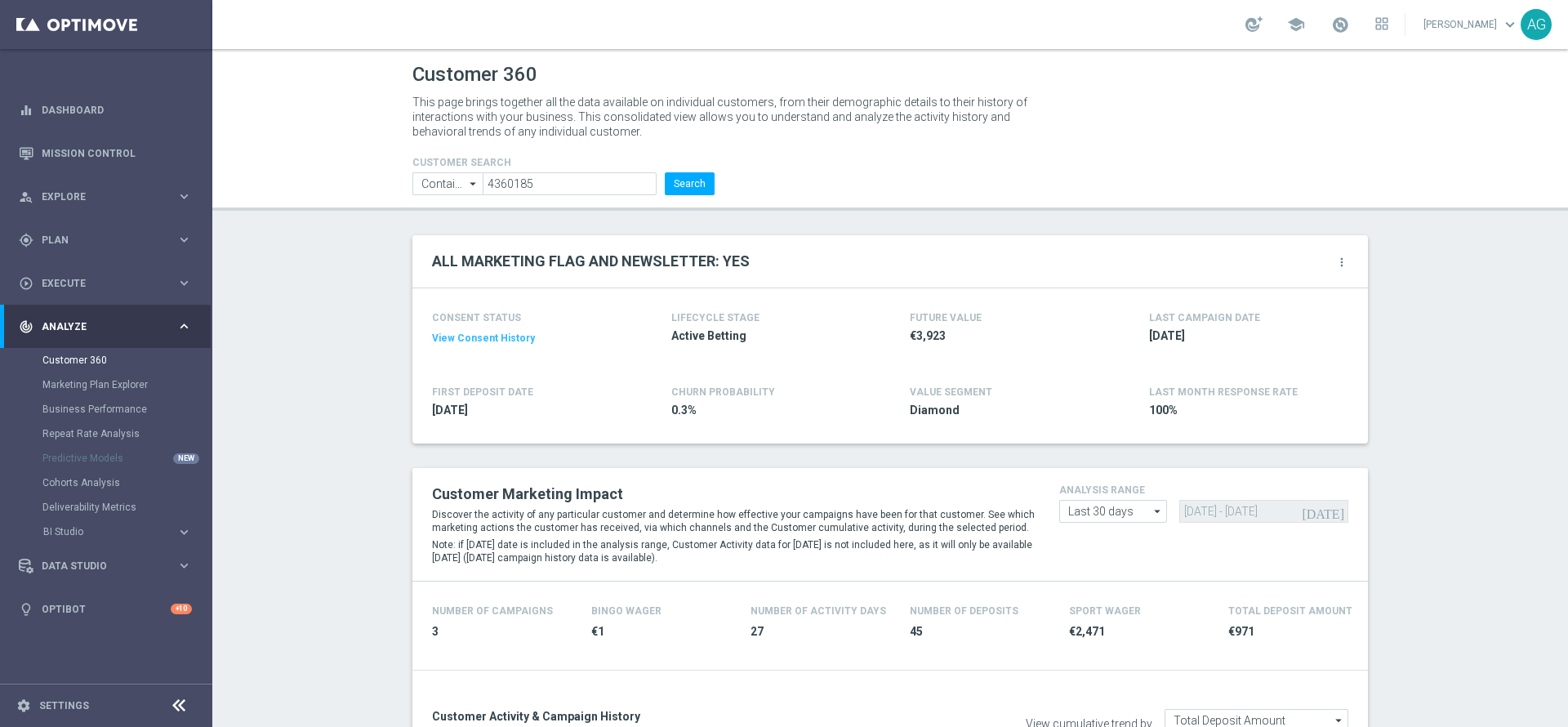
click at [1475, 228] on div "Customer 360 This page brings together all the data available on individual cus…" at bounding box center [889, 388] width 1355 height 678
click at [92, 28] on link at bounding box center [106, 24] width 212 height 49
